Goal: Task Accomplishment & Management: Use online tool/utility

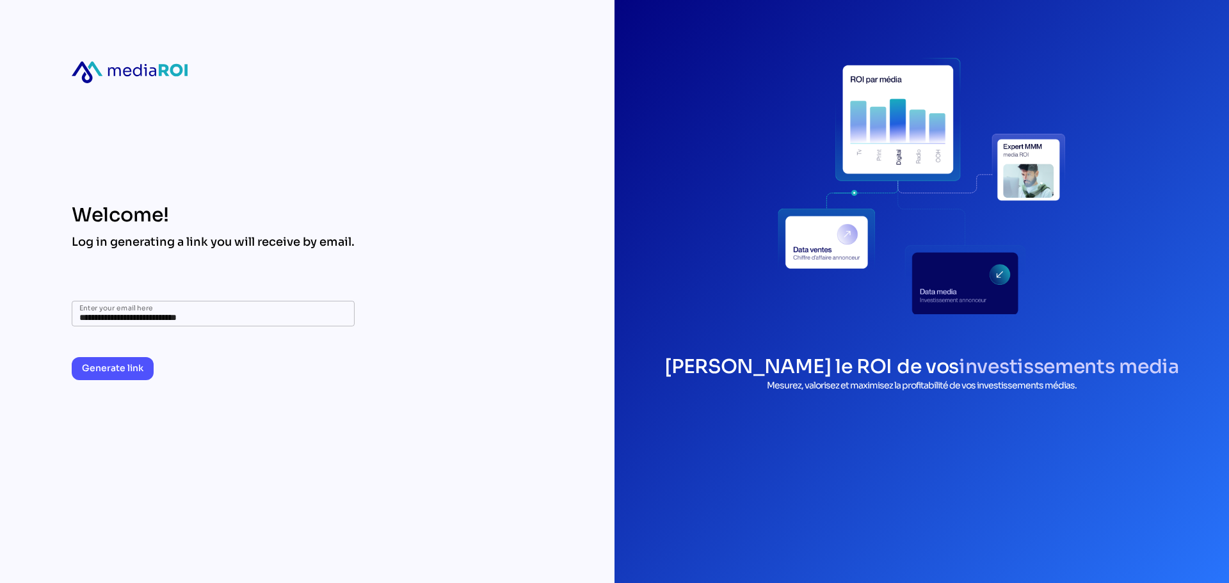
click at [122, 373] on span "Generate link" at bounding box center [112, 367] width 61 height 15
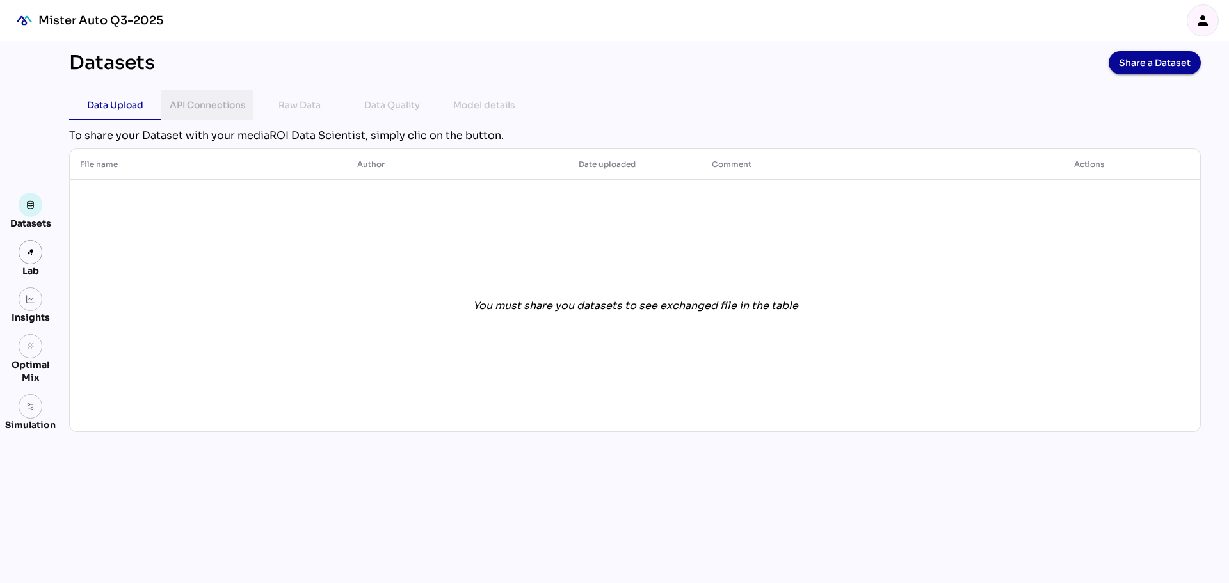
click at [200, 104] on div "API Connections" at bounding box center [208, 104] width 76 height 15
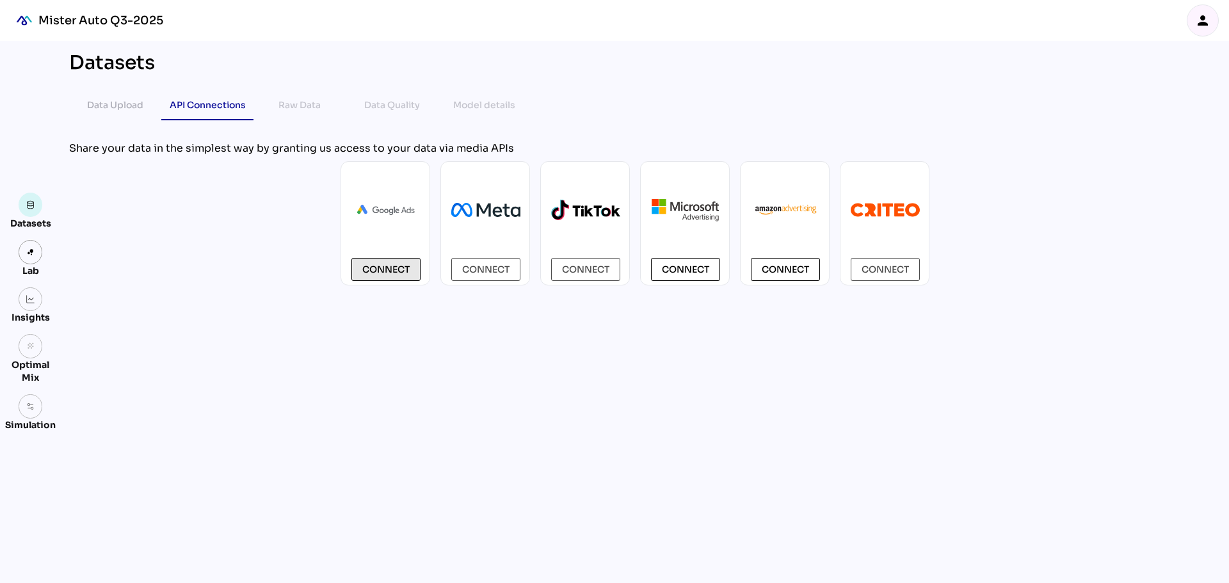
click at [394, 274] on span "Connect" at bounding box center [385, 269] width 47 height 15
click at [688, 265] on span "Connect" at bounding box center [685, 269] width 47 height 15
